Goal: Task Accomplishment & Management: Use online tool/utility

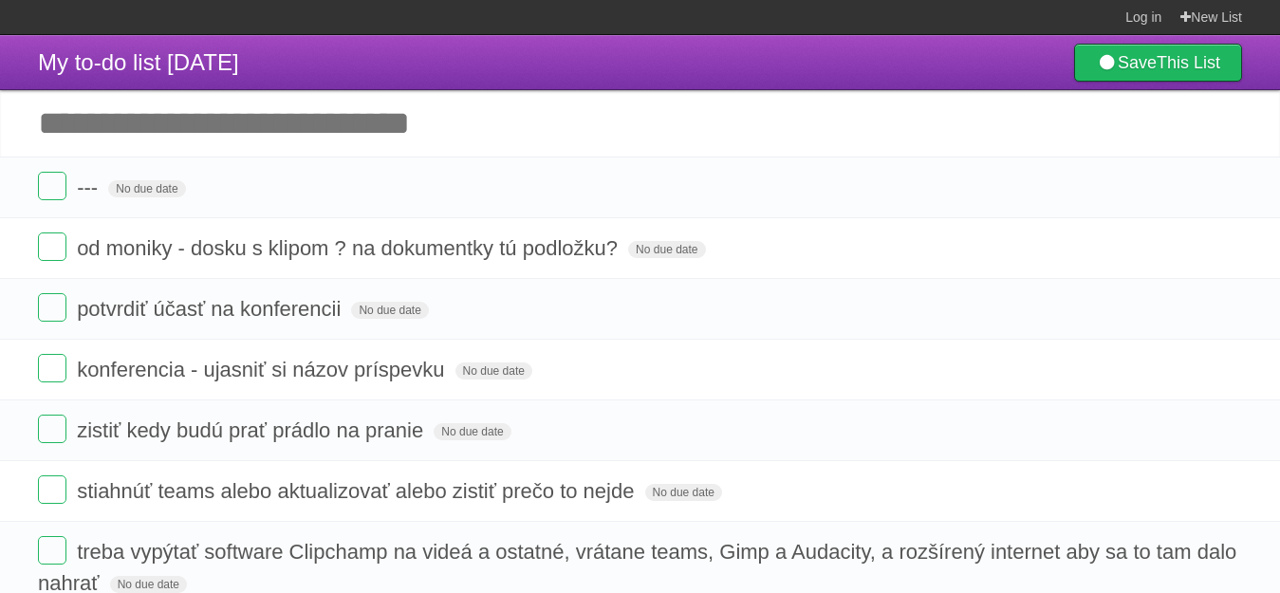
click at [64, 193] on label at bounding box center [52, 186] width 28 height 28
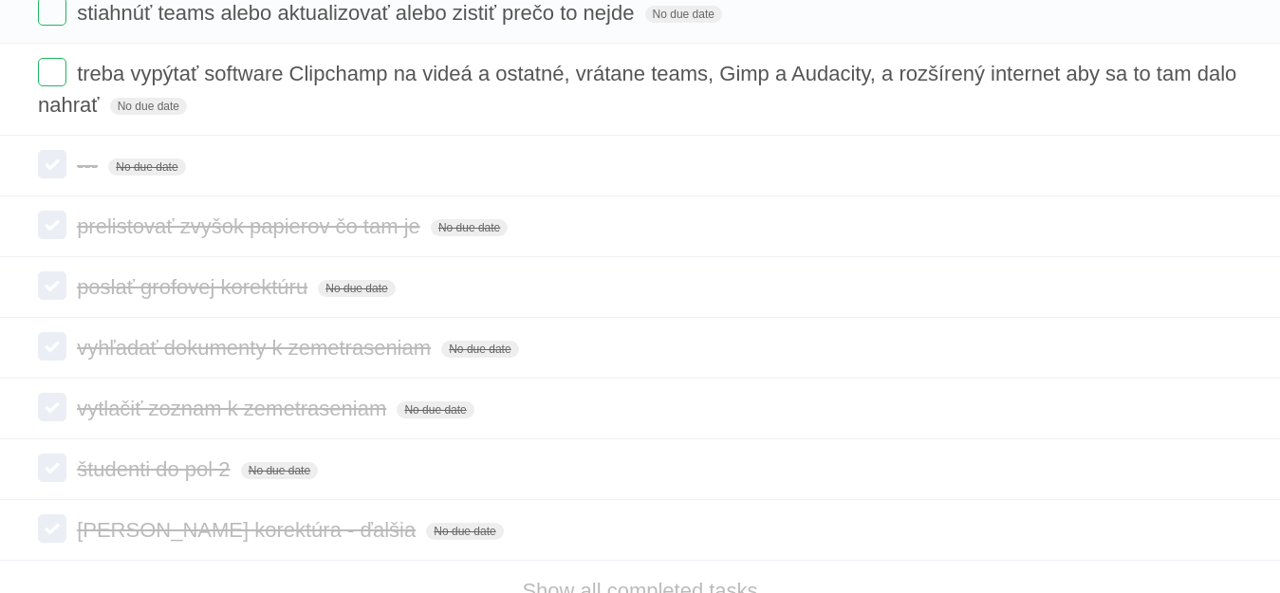
scroll to position [474, 0]
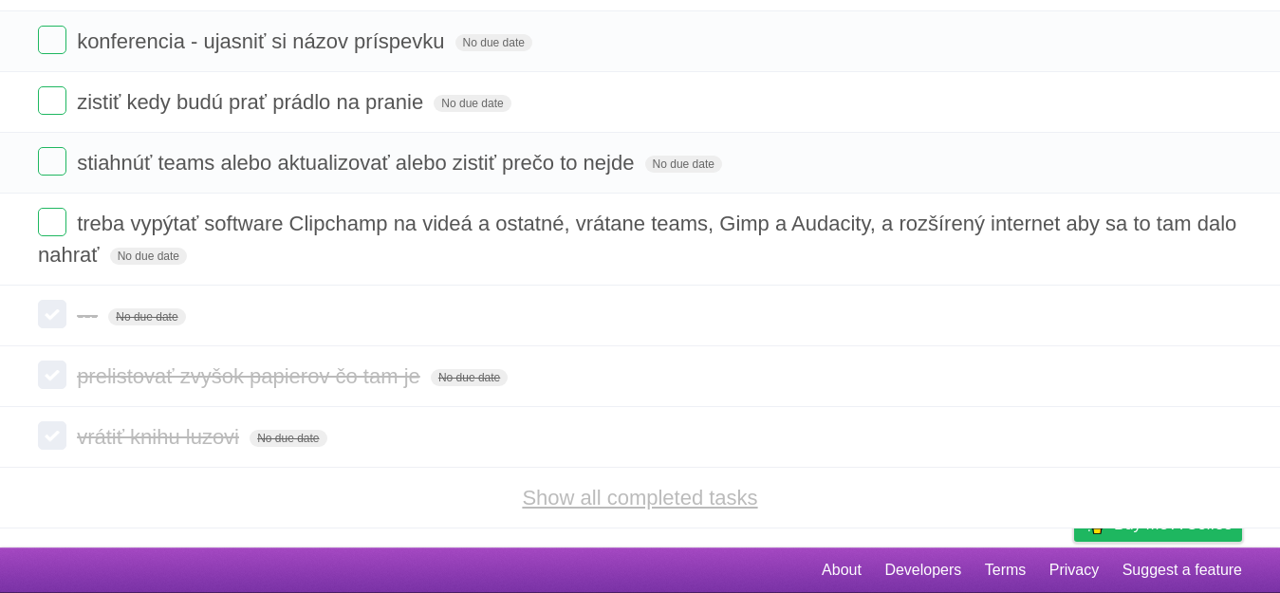
scroll to position [269, 0]
click at [556, 496] on link "Show all completed tasks" at bounding box center [639, 498] width 235 height 24
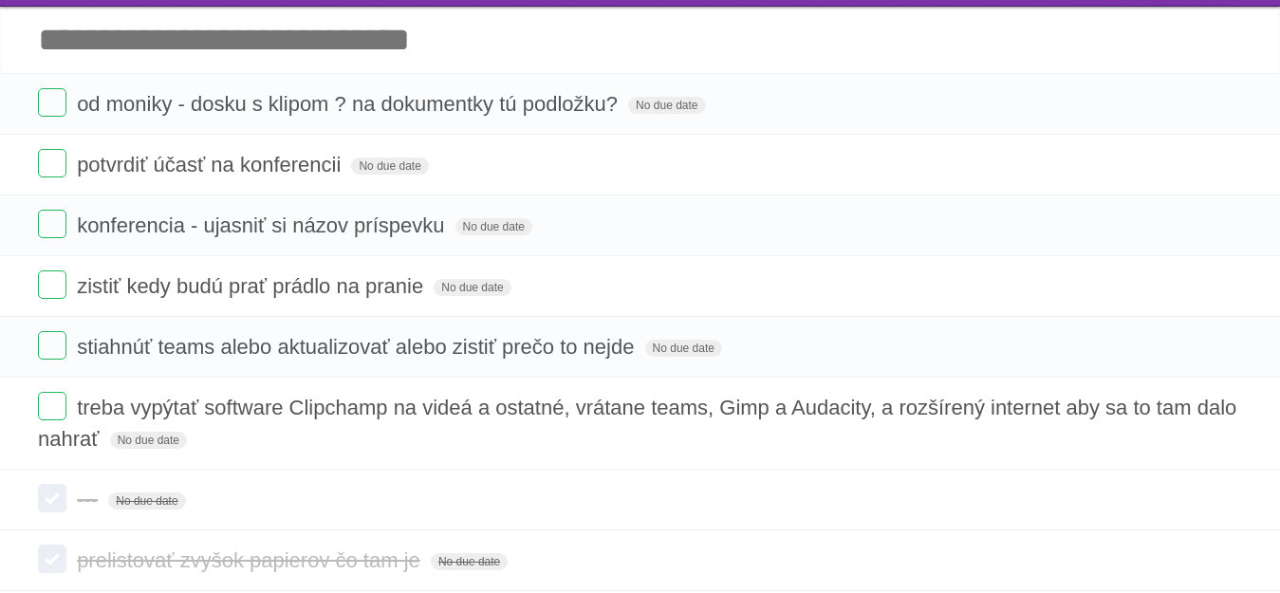
scroll to position [80, 0]
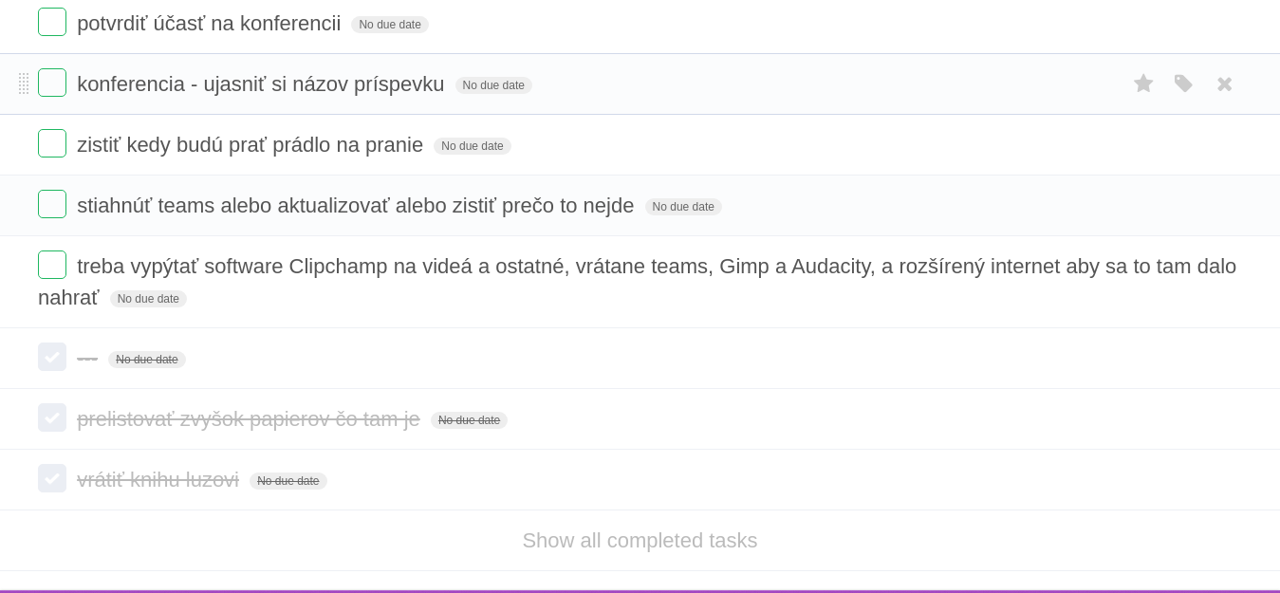
scroll to position [269, 0]
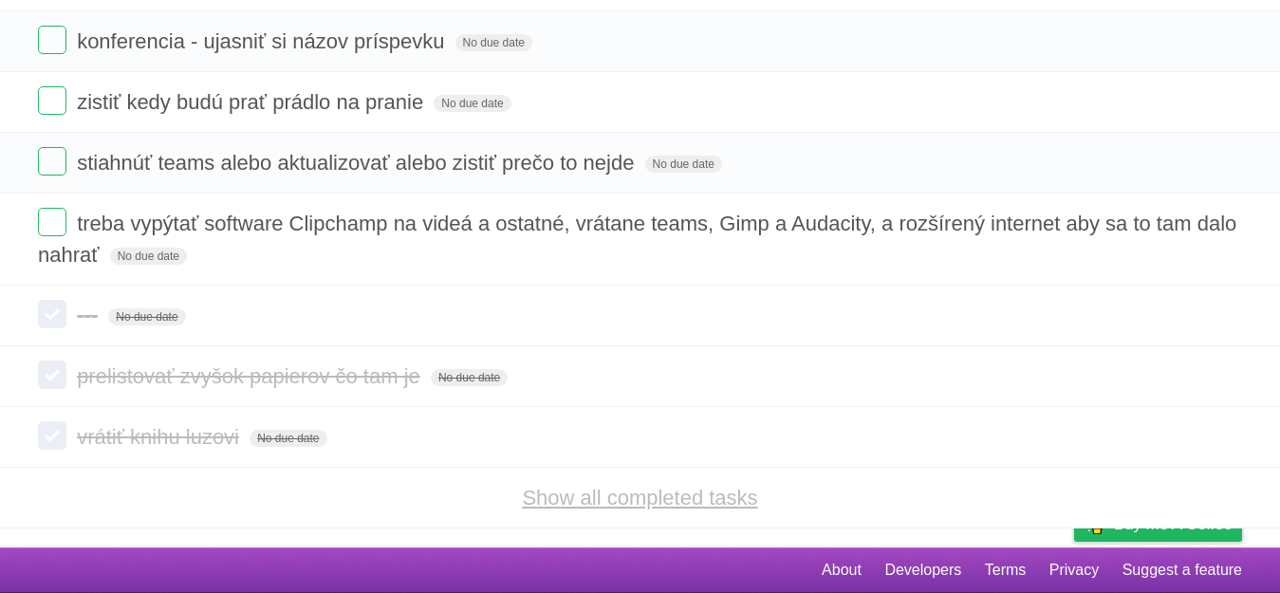
click at [617, 488] on link "Show all completed tasks" at bounding box center [639, 498] width 235 height 24
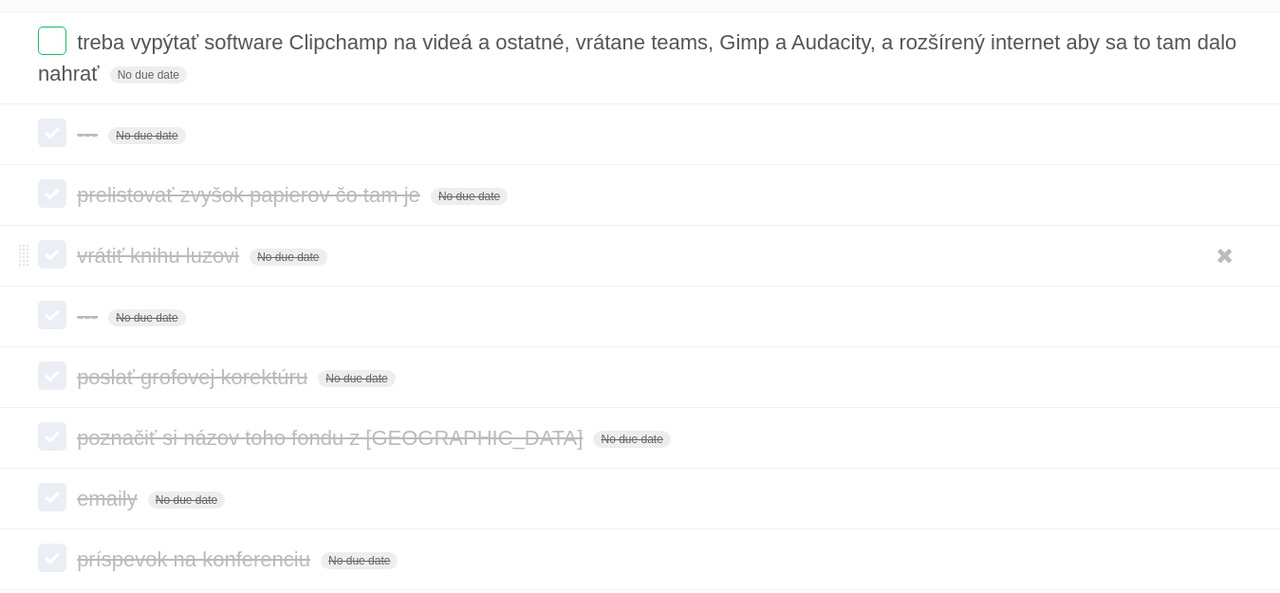
scroll to position [459, 0]
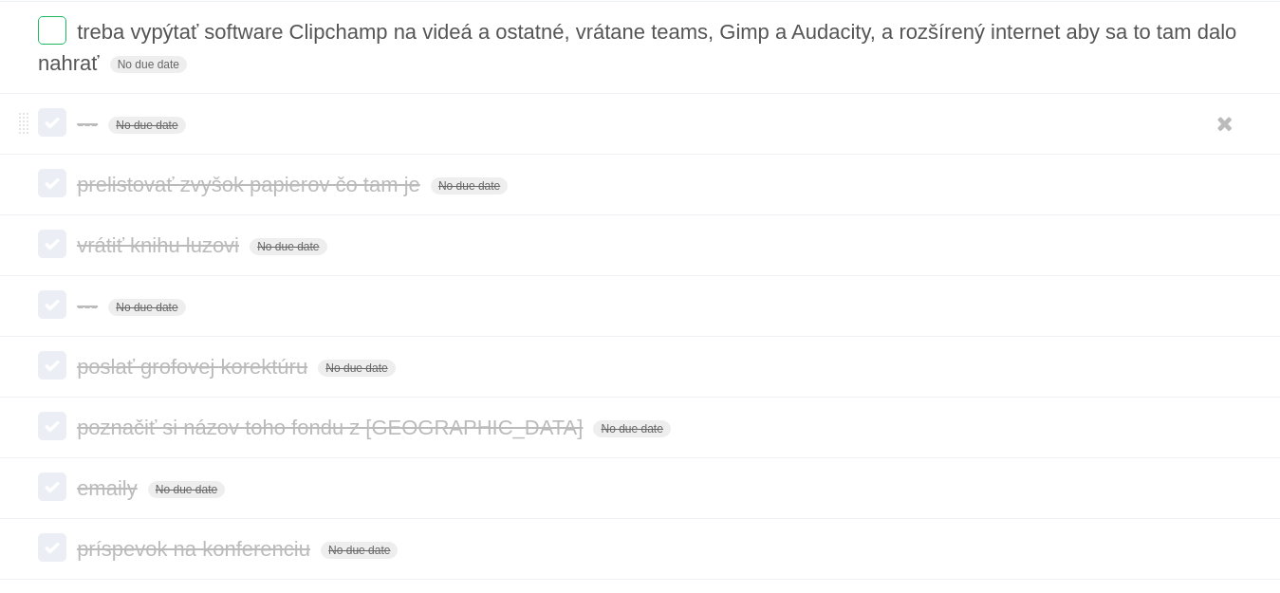
click at [51, 127] on label at bounding box center [52, 122] width 28 height 28
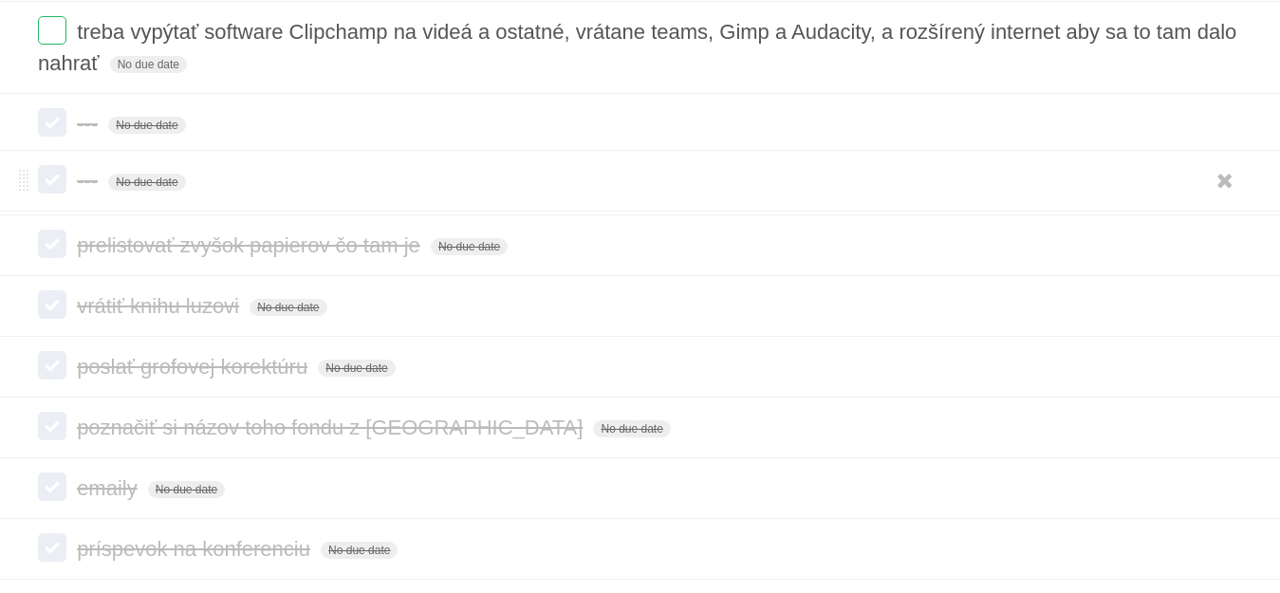
drag, startPoint x: 23, startPoint y: 307, endPoint x: 28, endPoint y: 178, distance: 129.1
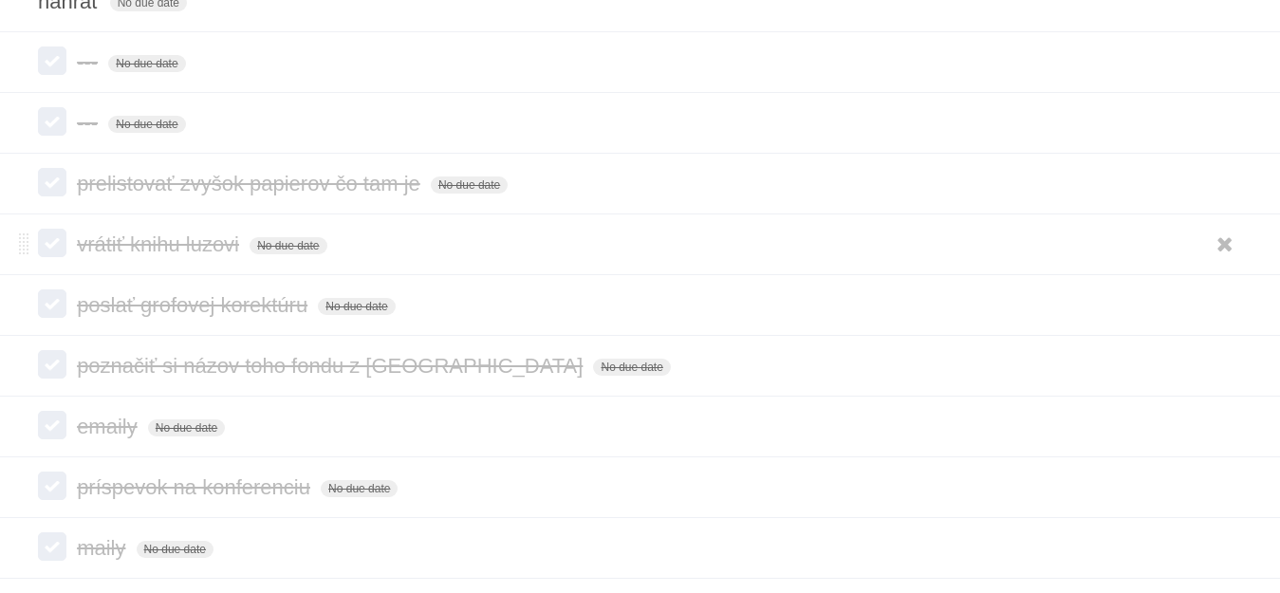
scroll to position [554, 0]
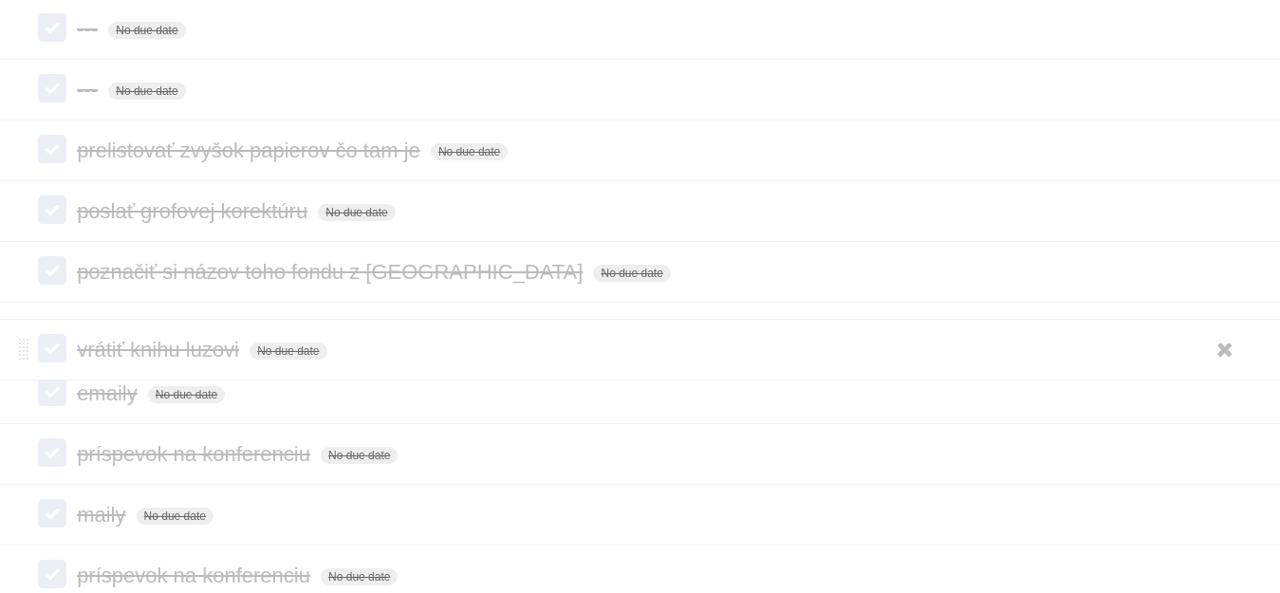
drag, startPoint x: 26, startPoint y: 206, endPoint x: 25, endPoint y: 346, distance: 140.4
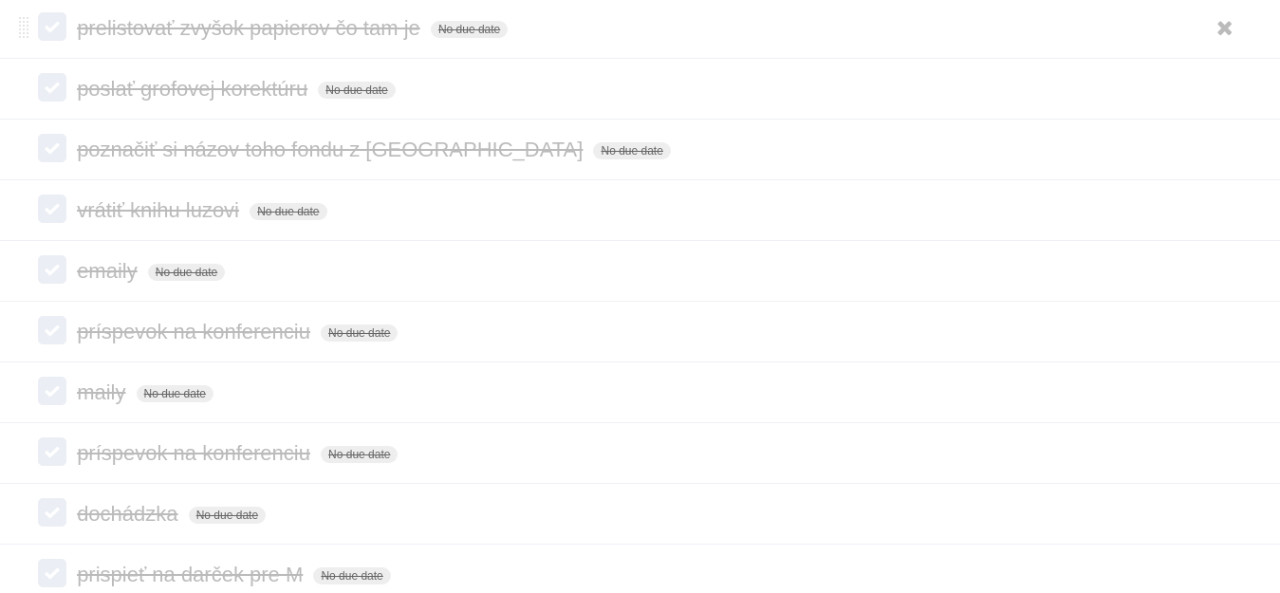
scroll to position [744, 0]
